Goal: Information Seeking & Learning: Learn about a topic

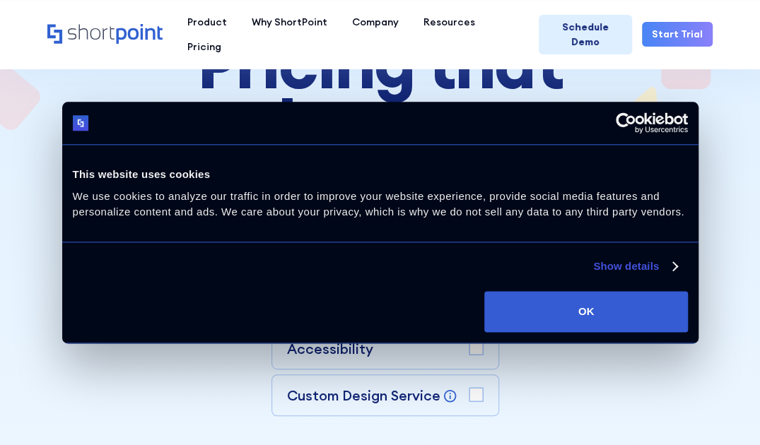
scroll to position [212, 0]
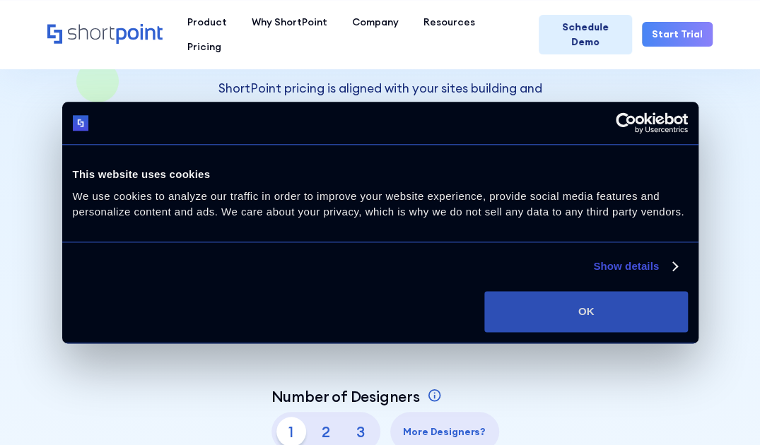
drag, startPoint x: 563, startPoint y: 326, endPoint x: 553, endPoint y: 327, distance: 9.9
click at [560, 327] on button "OK" at bounding box center [585, 311] width 203 height 41
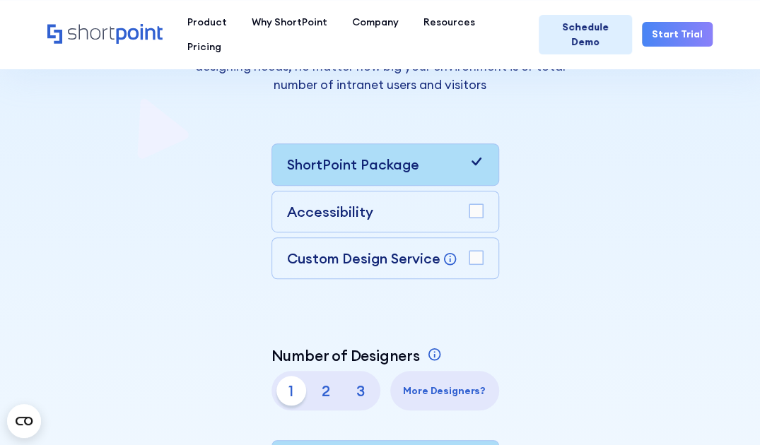
scroll to position [353, 0]
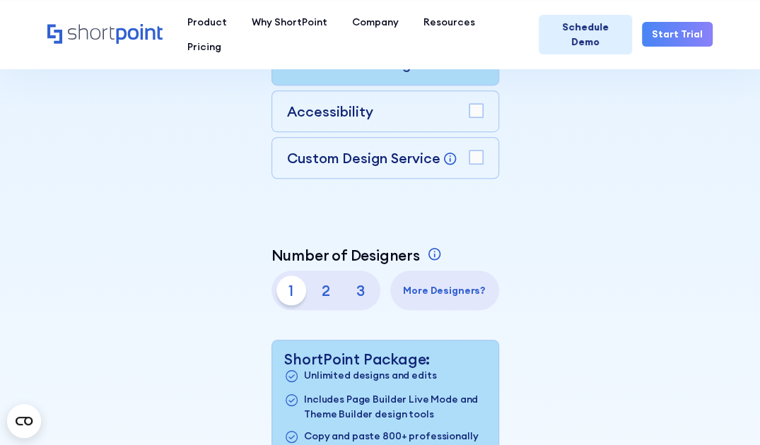
click at [311, 293] on p "2" at bounding box center [326, 291] width 30 height 30
click at [276, 295] on p "1" at bounding box center [291, 291] width 30 height 30
click at [271, 116] on div "Accessibility" at bounding box center [385, 111] width 228 height 42
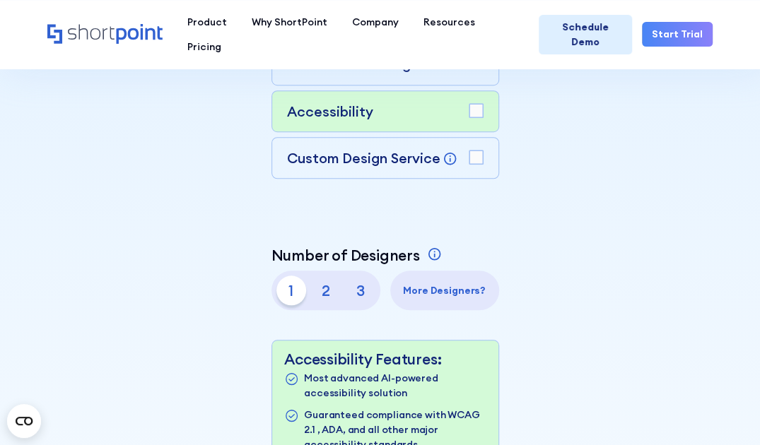
scroll to position [283, 0]
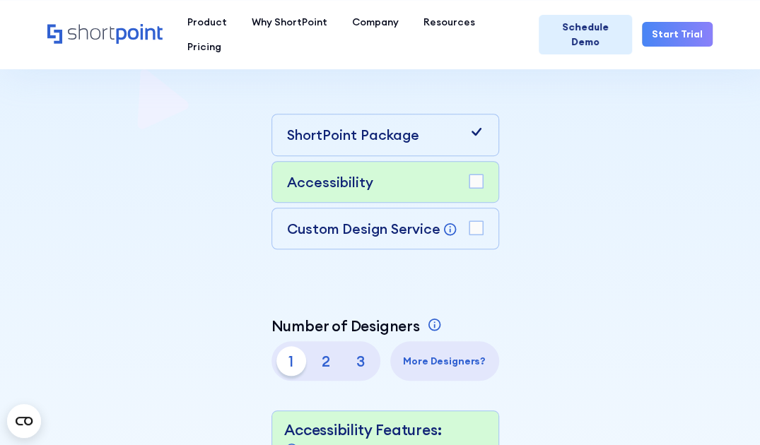
click at [287, 182] on div "Accessibility" at bounding box center [385, 182] width 196 height 20
click at [469, 184] on rect at bounding box center [475, 181] width 13 height 13
click at [471, 182] on icon at bounding box center [476, 181] width 10 height 8
click at [469, 182] on rect at bounding box center [475, 181] width 13 height 13
click at [471, 182] on icon at bounding box center [476, 181] width 10 height 8
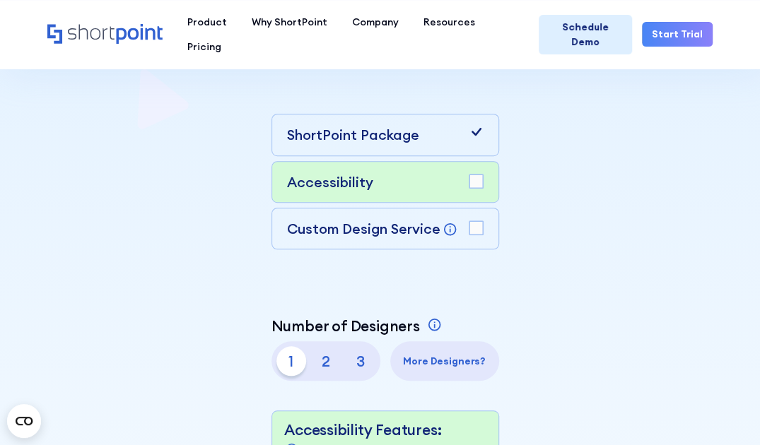
click at [271, 214] on div "Custom Design Service Bring your dream design to life with our Custom Design Se…" at bounding box center [385, 229] width 228 height 42
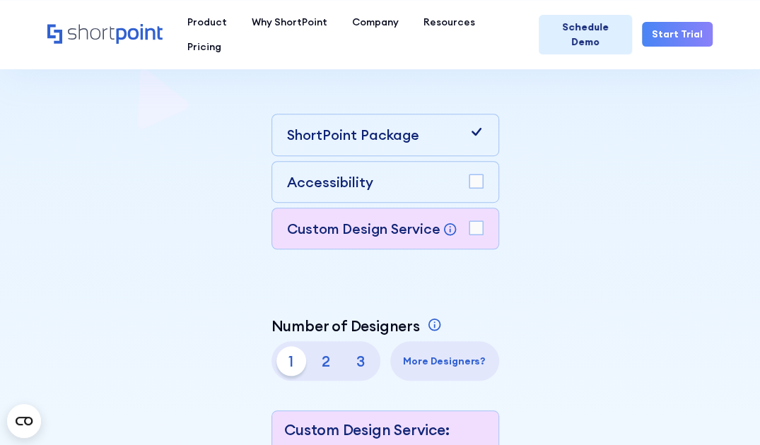
click at [469, 229] on rect at bounding box center [475, 227] width 13 height 13
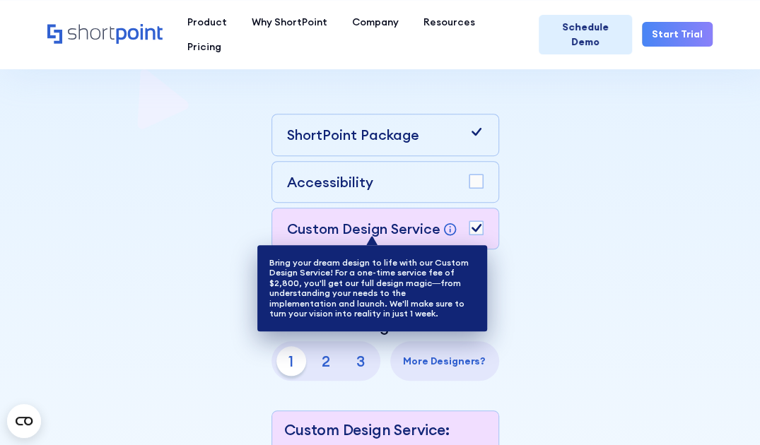
click at [442, 225] on icon at bounding box center [449, 229] width 15 height 15
click at [442, 223] on icon at bounding box center [449, 229] width 15 height 15
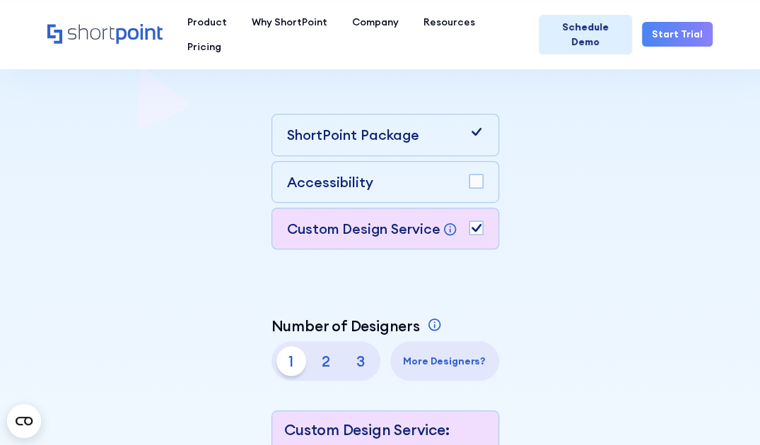
click at [471, 227] on icon at bounding box center [476, 228] width 10 height 8
click at [287, 181] on div "Accessibility" at bounding box center [385, 182] width 196 height 20
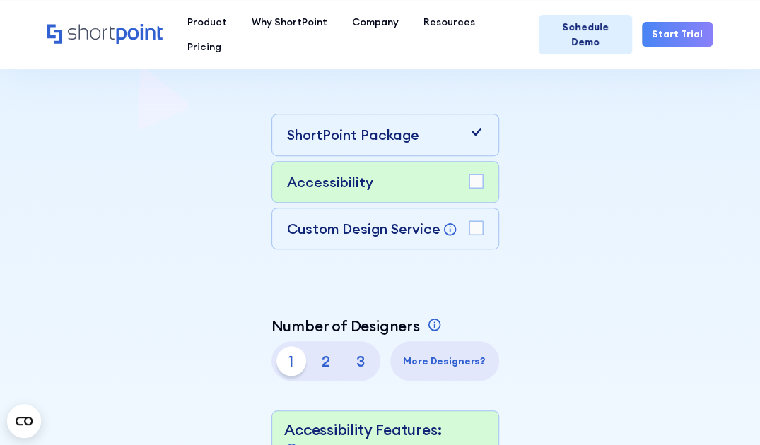
click at [287, 136] on div "ShortPoint Package" at bounding box center [385, 134] width 196 height 20
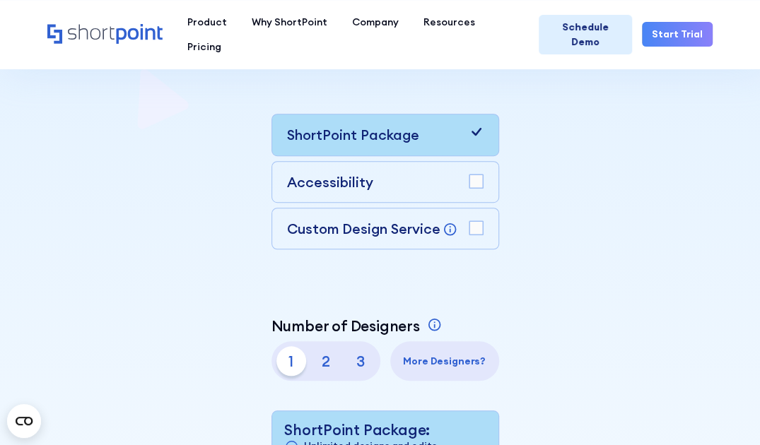
click at [271, 223] on div "Custom Design Service Bring your dream design to life with our Custom Design Se…" at bounding box center [385, 229] width 228 height 42
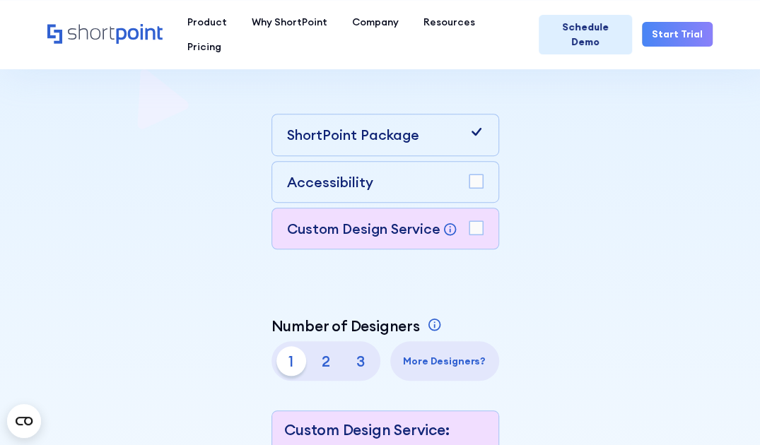
click at [469, 225] on rect at bounding box center [475, 227] width 13 height 13
click at [271, 244] on div "Custom Design Service Bring your dream design to life with our Custom Design Se…" at bounding box center [385, 229] width 228 height 42
click at [287, 237] on div "Custom Design Service Bring your dream design to life with our Custom Design Se…" at bounding box center [385, 228] width 196 height 20
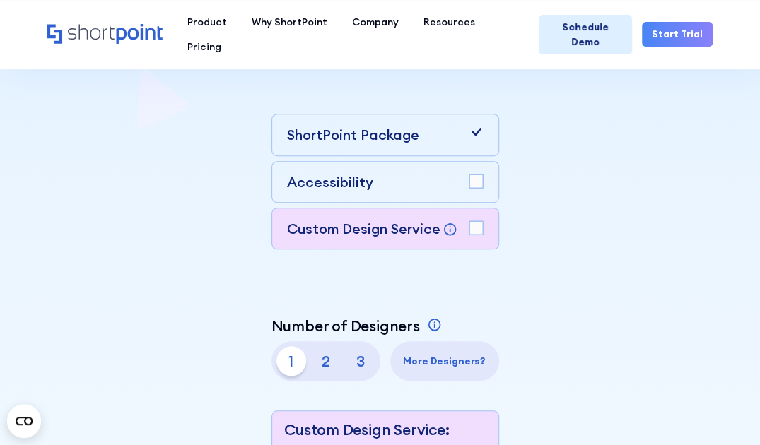
click at [469, 230] on rect at bounding box center [475, 227] width 13 height 13
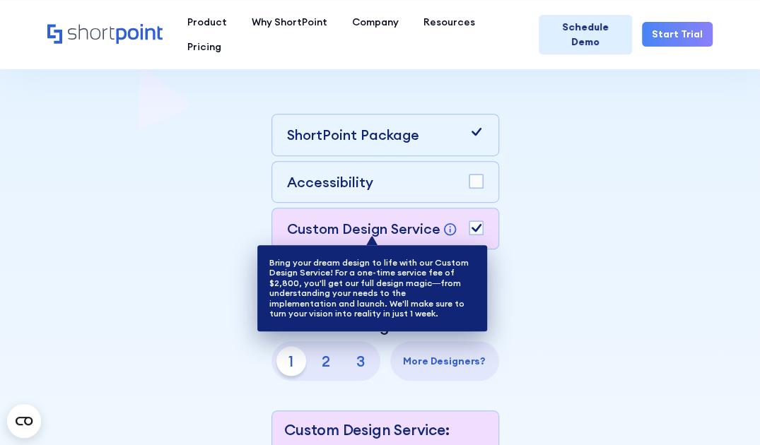
click at [442, 227] on icon at bounding box center [449, 229] width 15 height 15
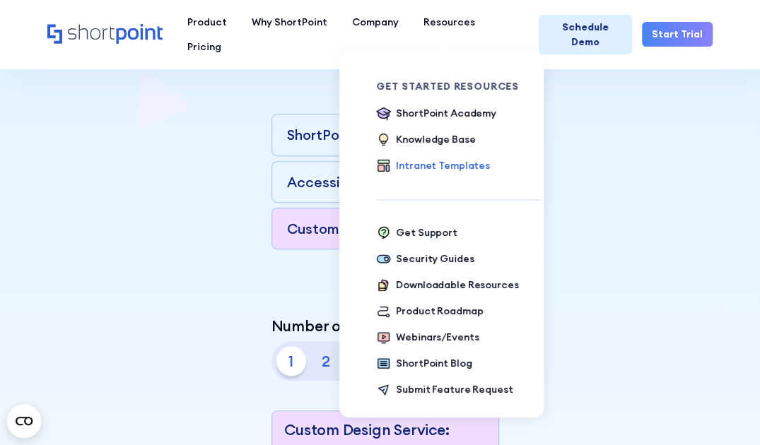
click at [411, 167] on div "Intranet Templates" at bounding box center [442, 165] width 93 height 15
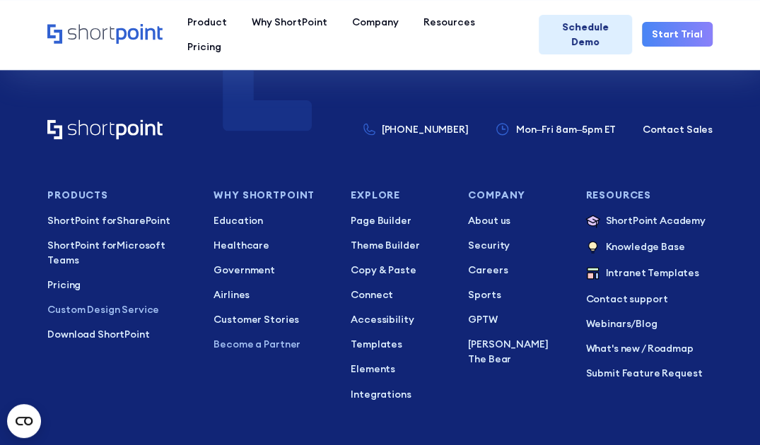
scroll to position [5281, 0]
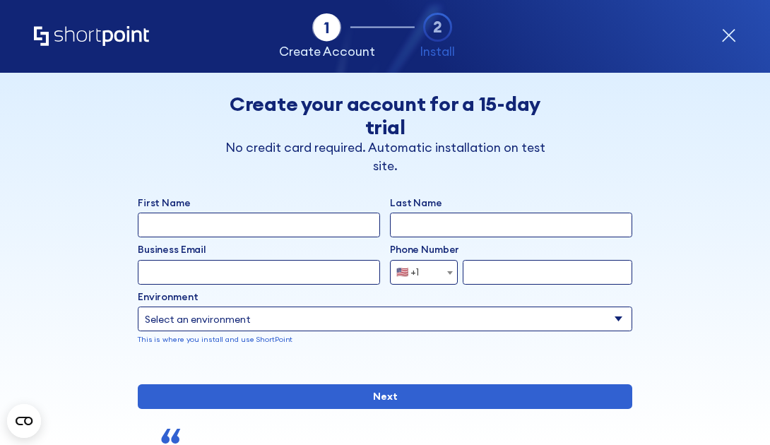
click at [732, 38] on icon "form" at bounding box center [729, 36] width 12 height 12
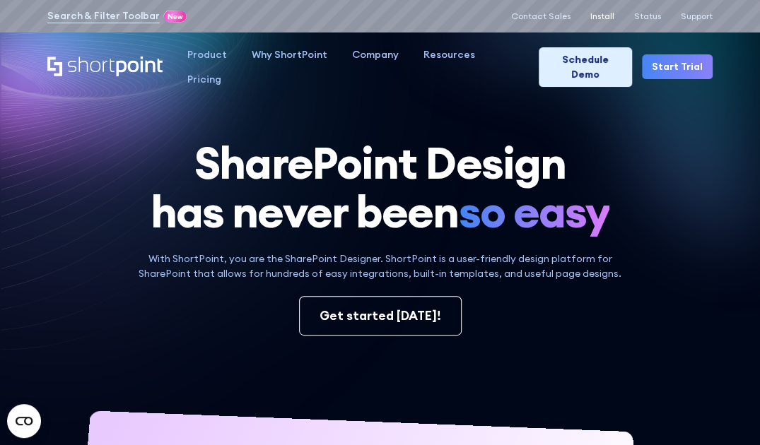
click at [602, 14] on p "Install" at bounding box center [602, 16] width 24 height 10
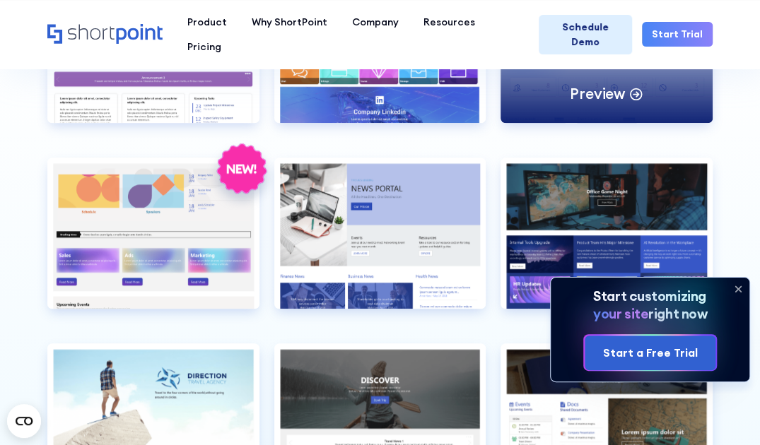
scroll to position [2756, 0]
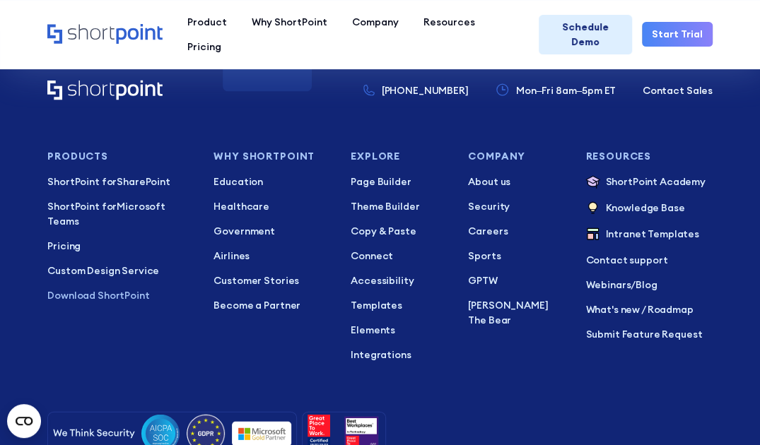
scroll to position [1272, 0]
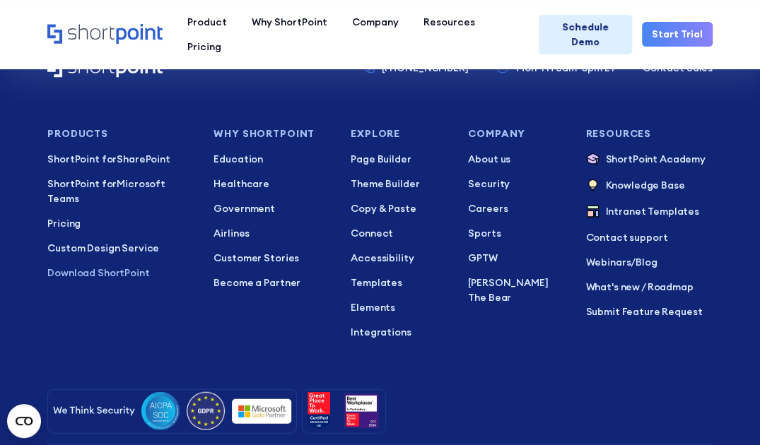
click at [391, 172] on ul "Page Builder Theme Builder Copy & Paste Connect Accessibility Templates Element…" at bounding box center [399, 246] width 98 height 188
click at [391, 184] on p "Theme Builder" at bounding box center [399, 184] width 98 height 15
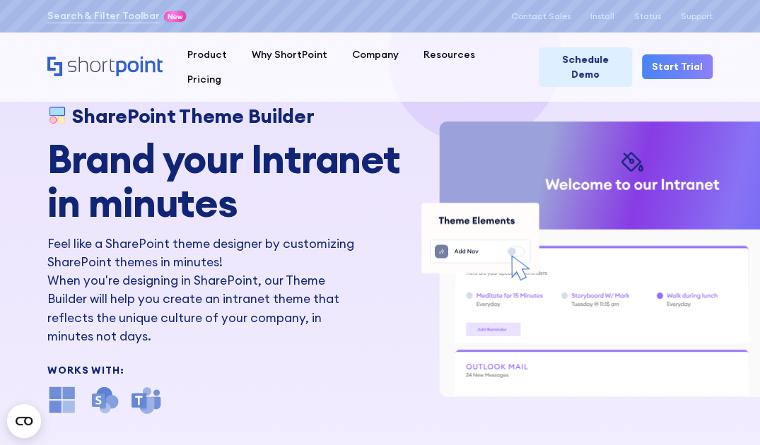
click at [405, 190] on h2 "Brand your Intranet in minutes" at bounding box center [232, 180] width 371 height 87
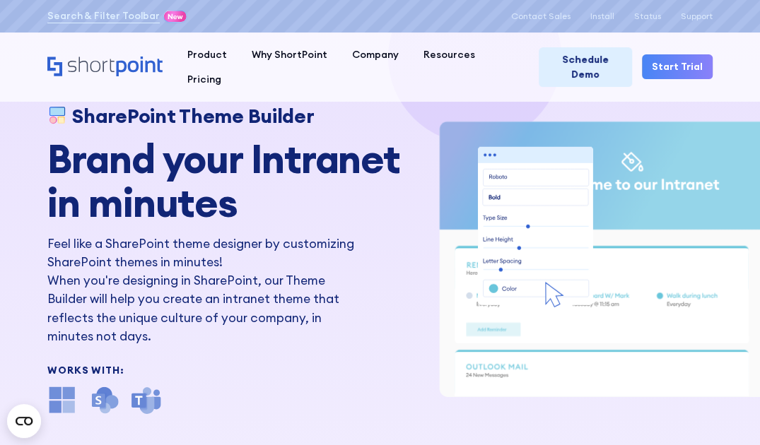
click at [405, 190] on h2 "Brand your Intranet in minutes" at bounding box center [232, 180] width 371 height 87
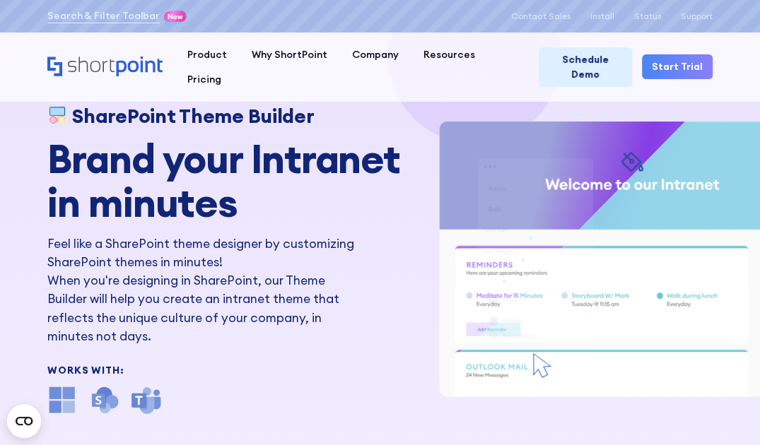
click at [405, 190] on h2 "Brand your Intranet in minutes" at bounding box center [232, 180] width 371 height 87
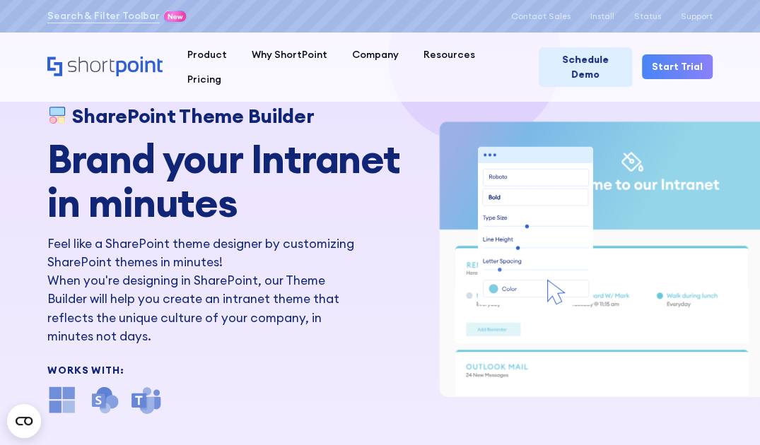
click at [405, 190] on h2 "Brand your Intranet in minutes" at bounding box center [232, 180] width 371 height 87
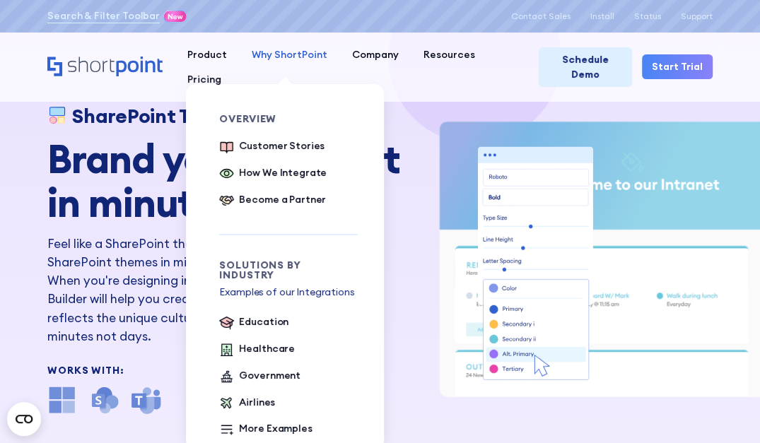
click at [278, 61] on div "Why ShortPoint" at bounding box center [290, 54] width 76 height 15
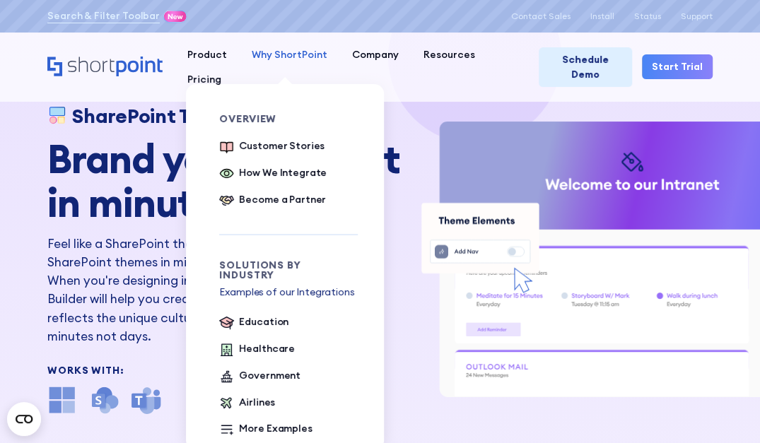
click at [280, 52] on div "Why ShortPoint" at bounding box center [290, 54] width 76 height 15
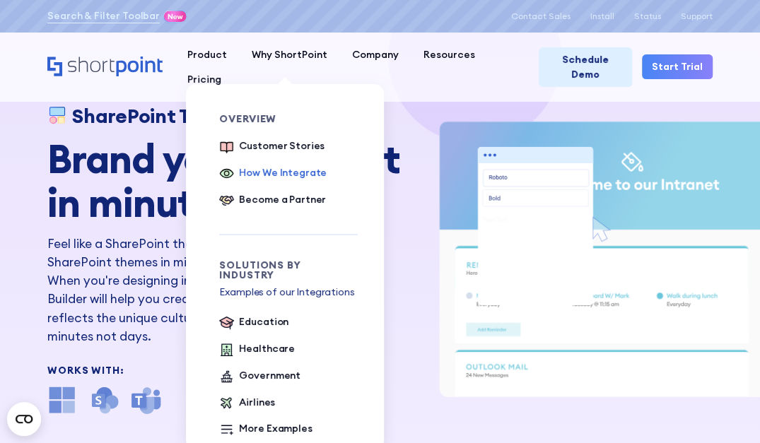
click at [262, 169] on div "How We Integrate" at bounding box center [283, 172] width 88 height 15
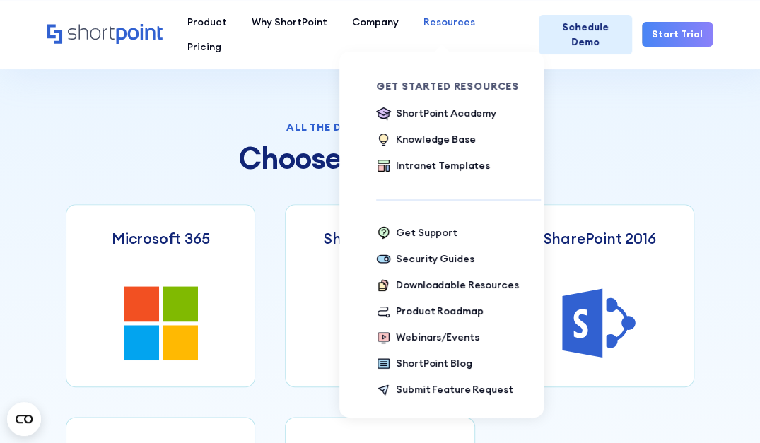
scroll to position [317, 0]
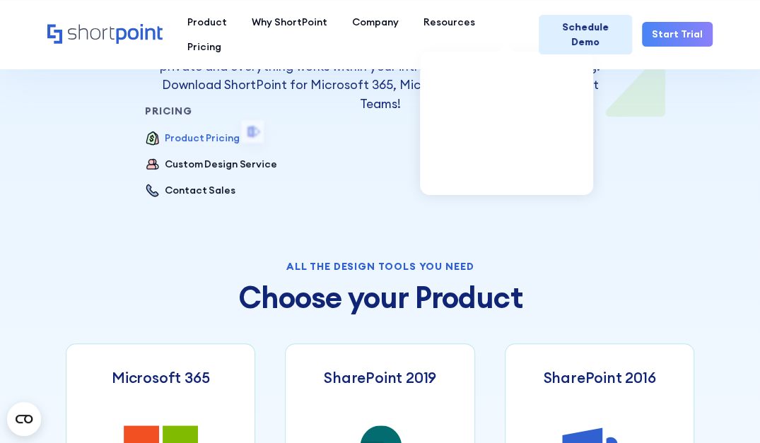
click at [239, 131] on div "Product Pricing" at bounding box center [202, 138] width 74 height 15
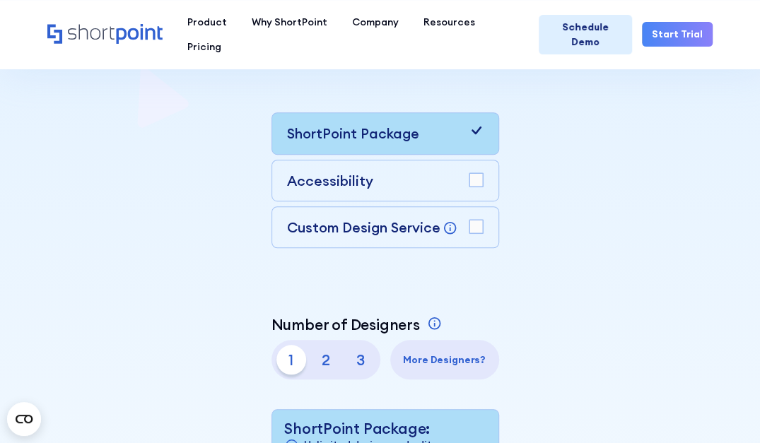
scroll to position [283, 0]
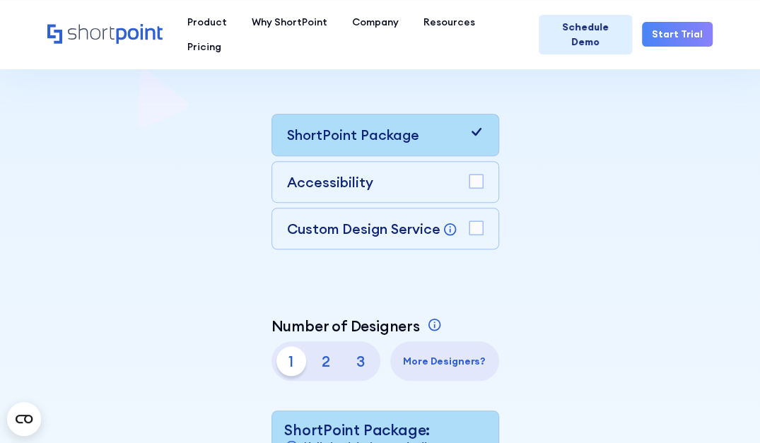
click at [469, 225] on rect at bounding box center [475, 227] width 13 height 13
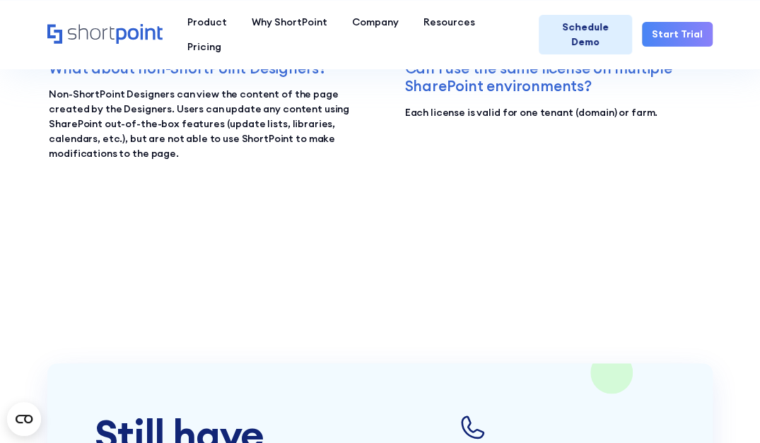
scroll to position [2685, 0]
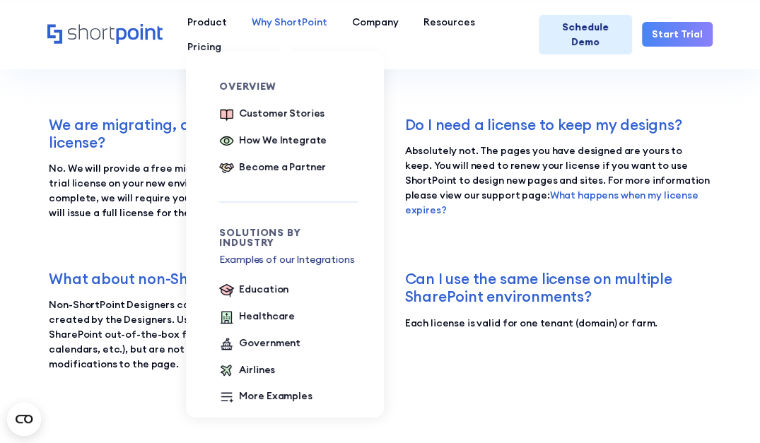
drag, startPoint x: 307, startPoint y: 36, endPoint x: 305, endPoint y: 28, distance: 8.7
click at [307, 36] on div "Product works with SharePoint Microsoft Teams SAP Explore Templates Elements In…" at bounding box center [380, 34] width 760 height 69
click at [304, 24] on div "Why ShortPoint" at bounding box center [290, 22] width 76 height 15
click at [295, 163] on div "Become a Partner" at bounding box center [282, 167] width 87 height 15
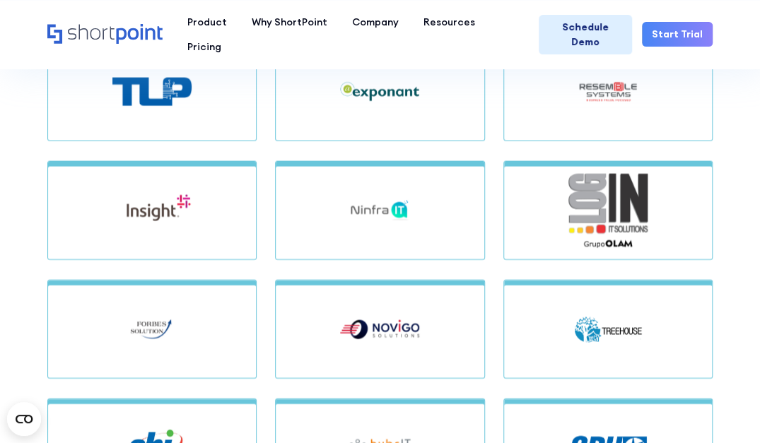
scroll to position [1343, 0]
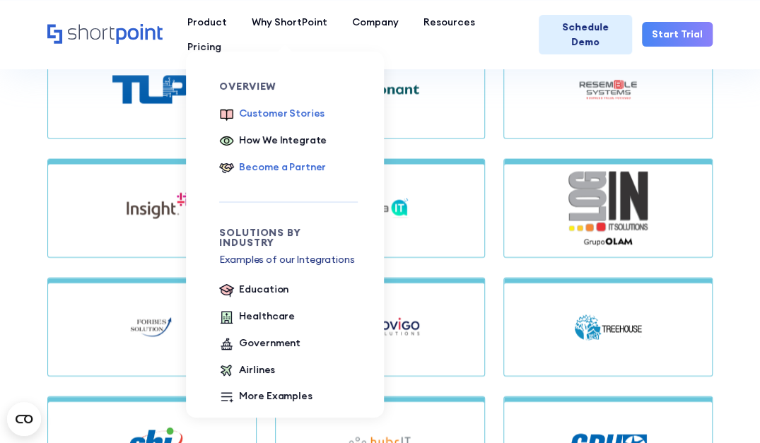
click at [295, 112] on div "Customer Stories" at bounding box center [282, 113] width 86 height 15
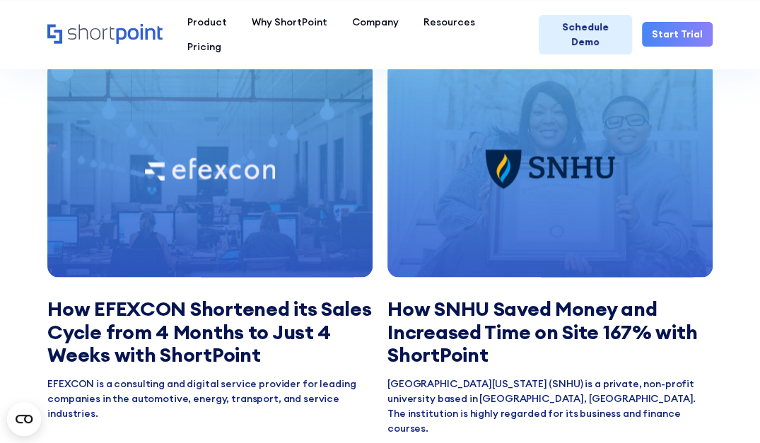
scroll to position [1131, 0]
